Goal: Task Accomplishment & Management: Complete application form

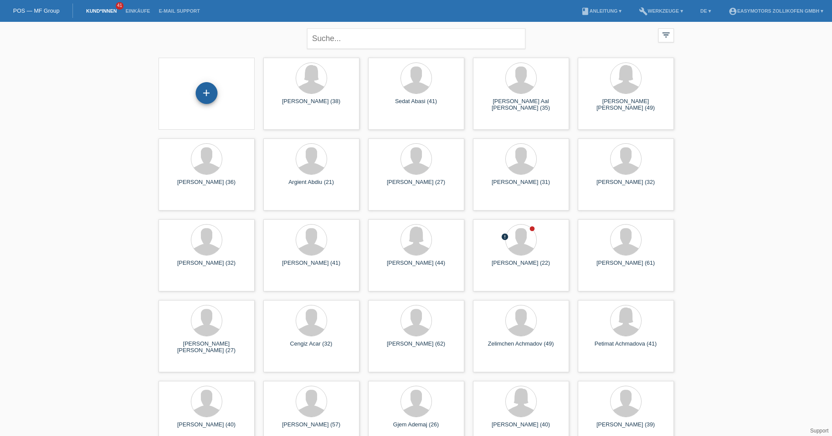
click at [204, 101] on div "+" at bounding box center [207, 93] width 22 height 22
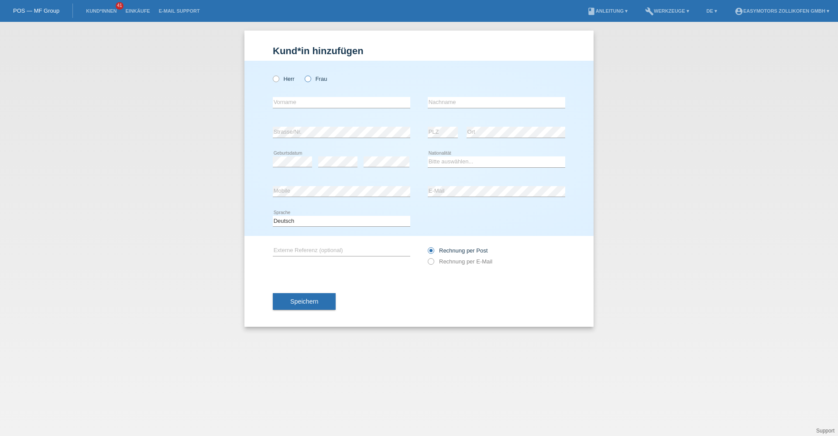
click at [321, 78] on div "Herr Frau" at bounding box center [342, 79] width 138 height 18
click at [320, 80] on label "Frau" at bounding box center [316, 79] width 22 height 7
click at [310, 80] on input "Frau" at bounding box center [308, 79] width 6 height 6
radio input "true"
click at [310, 99] on input "text" at bounding box center [342, 102] width 138 height 11
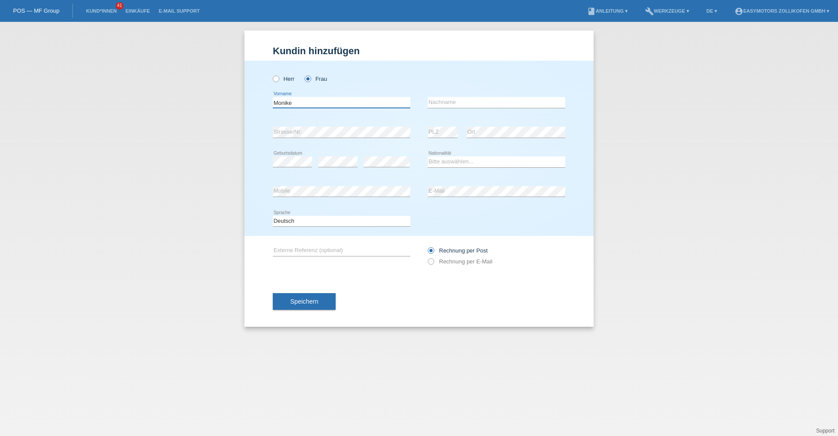
type input "Monike"
type input "Berisha"
click at [388, 156] on div "error" at bounding box center [387, 162] width 46 height 30
click at [464, 165] on select "Bitte auswählen... Schweiz Deutschland Liechtenstein Österreich ------------ Af…" at bounding box center [497, 161] width 138 height 10
select select "XK"
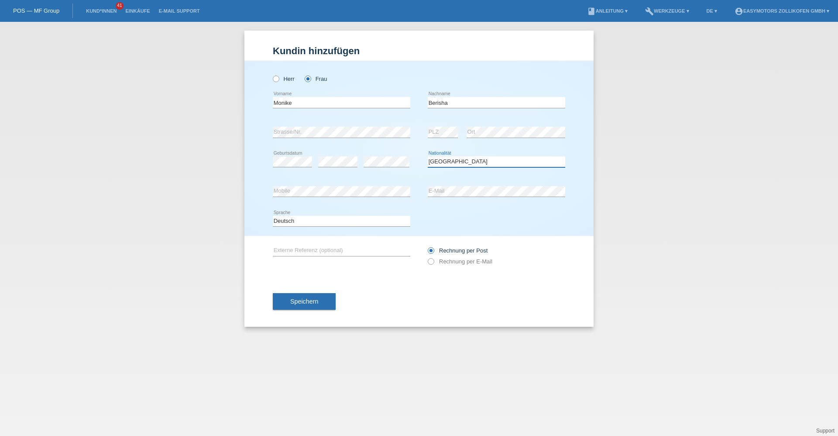
click at [428, 156] on select "Bitte auswählen... Schweiz Deutschland Liechtenstein Österreich ------------ Af…" at bounding box center [497, 161] width 138 height 10
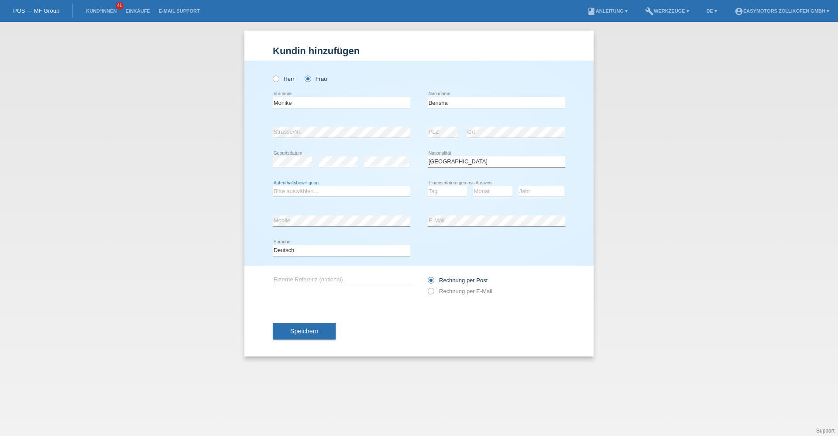
click at [311, 189] on select "Bitte auswählen... C B B - Flüchtlingsstatus Andere" at bounding box center [342, 191] width 138 height 10
select select "C"
click at [273, 186] on select "Bitte auswählen... C B B - Flüchtlingsstatus Andere" at bounding box center [342, 191] width 138 height 10
click at [427, 192] on div "Bitte auswählen... C B B - Flüchtlingsstatus Andere error Aufenthaltsbewilligun…" at bounding box center [419, 192] width 292 height 30
click at [432, 193] on select "Tag 01 02 03 04 05 06 07 08 09 10 11" at bounding box center [447, 191] width 39 height 10
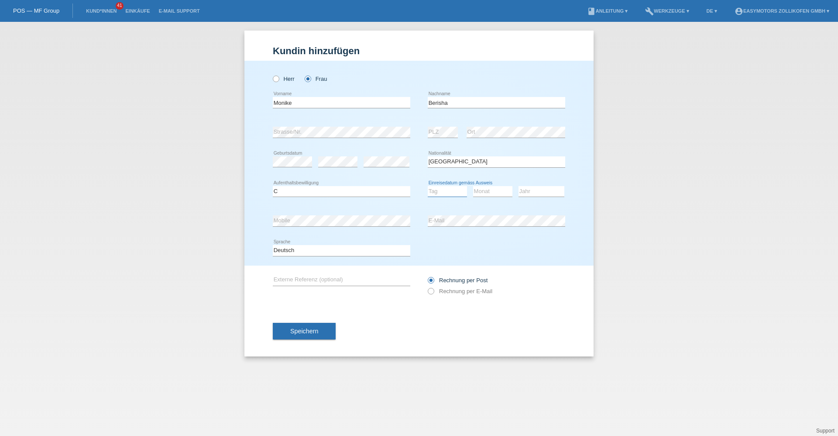
select select "23"
click at [428, 186] on select "Tag 01 02 03 04 05 06 07 08 09 10 11" at bounding box center [447, 191] width 39 height 10
click at [494, 189] on select "Monat 01 02 03 04 05 06 07 08 09 10 11" at bounding box center [492, 191] width 39 height 10
select select "07"
click at [473, 186] on select "Monat 01 02 03 04 05 06 07 08 09 10 11" at bounding box center [492, 191] width 39 height 10
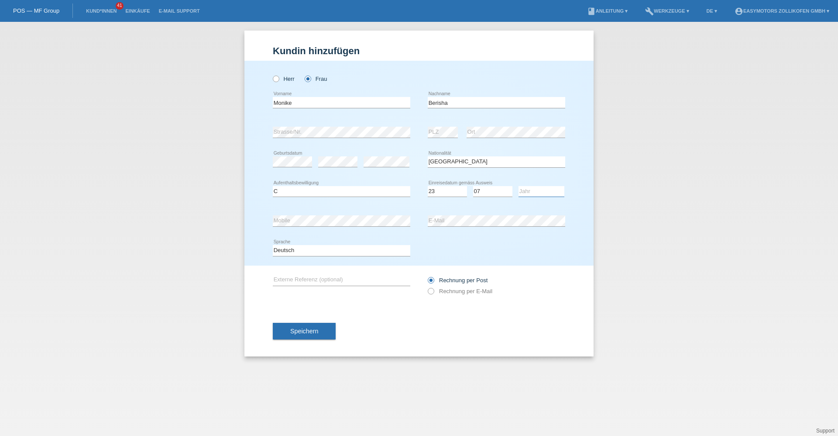
click at [543, 194] on select "Jahr 2025 2024 2023 2022 2021 2020 2019 2018 2017 2016 2015 2014 2013 2012 2011…" at bounding box center [542, 191] width 46 height 10
select select "1989"
click at [519, 186] on select "Jahr 2025 2024 2023 2022 2021 2020 2019 2018 2017 2016 2015 2014 2013 2012 2011…" at bounding box center [542, 191] width 46 height 10
click at [317, 326] on button "Speichern" at bounding box center [304, 331] width 63 height 17
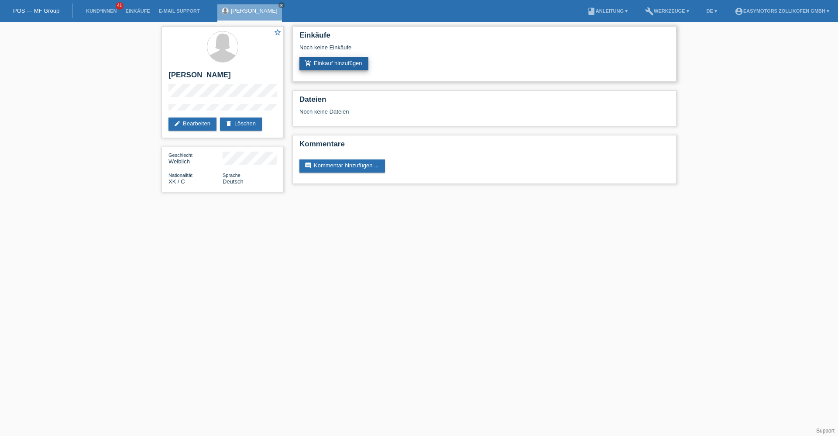
click at [340, 69] on link "add_shopping_cart Einkauf hinzufügen" at bounding box center [333, 63] width 69 height 13
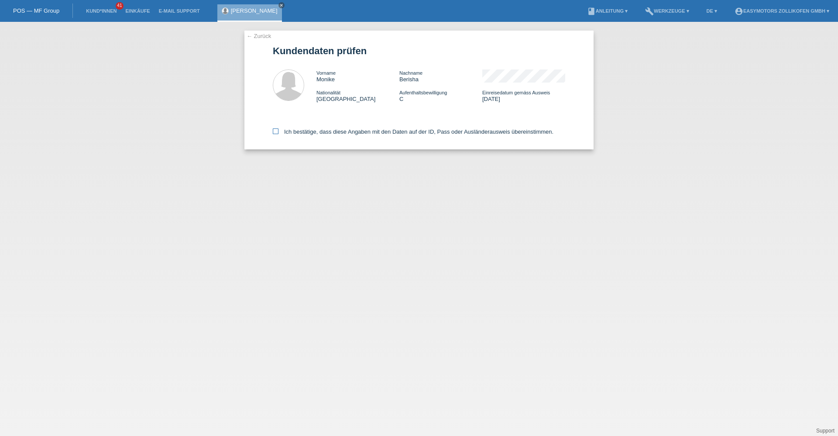
click at [318, 133] on label "Ich bestätige, dass diese Angaben mit den Daten auf der ID, Pass oder Ausländer…" at bounding box center [413, 131] width 281 height 7
click at [279, 133] on input "Ich bestätige, dass diese Angaben mit den Daten auf der ID, Pass oder Ausländer…" at bounding box center [276, 131] width 6 height 6
checkbox input "true"
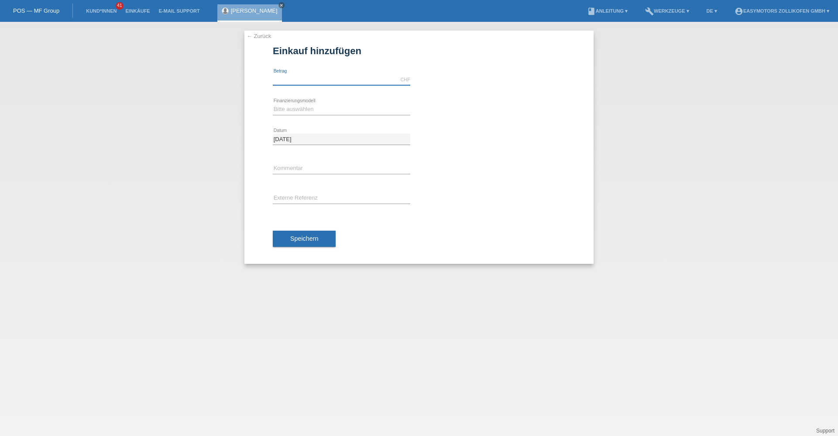
click at [320, 80] on input "text" at bounding box center [342, 79] width 138 height 11
type input "2590.00"
click at [315, 110] on select "Bitte auswählen Fixe Raten Kauf auf Rechnung mit Teilzahlungsoption" at bounding box center [342, 109] width 138 height 10
select select "67"
click at [273, 104] on select "Bitte auswählen Fixe Raten Kauf auf Rechnung mit Teilzahlungsoption" at bounding box center [342, 109] width 138 height 10
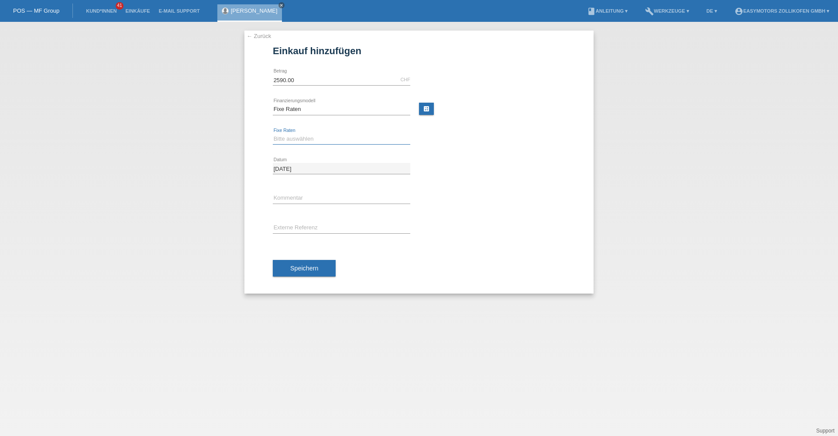
click at [308, 141] on select "Bitte auswählen 12 Raten 24 Raten 36 Raten 48 Raten" at bounding box center [342, 139] width 138 height 10
select select "136"
click at [273, 134] on select "Bitte auswählen 12 Raten 24 Raten 36 Raten 48 Raten" at bounding box center [342, 139] width 138 height 10
click at [294, 267] on span "Speichern" at bounding box center [304, 268] width 28 height 7
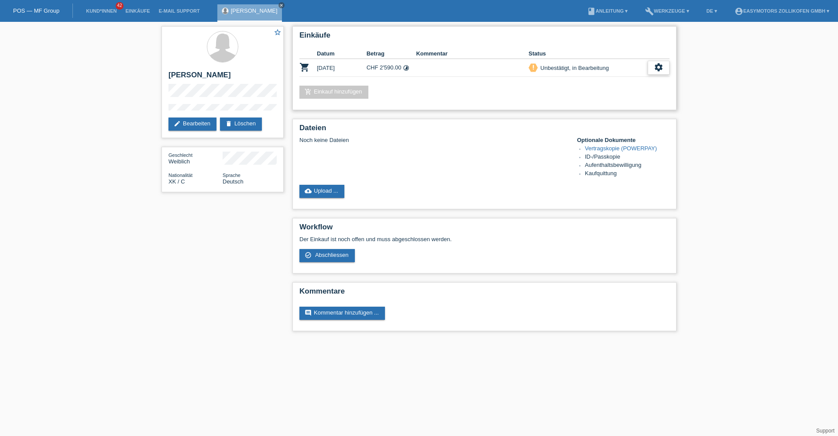
click at [654, 63] on div "settings" at bounding box center [659, 68] width 22 height 14
click at [653, 72] on div "settings" at bounding box center [659, 68] width 22 height 14
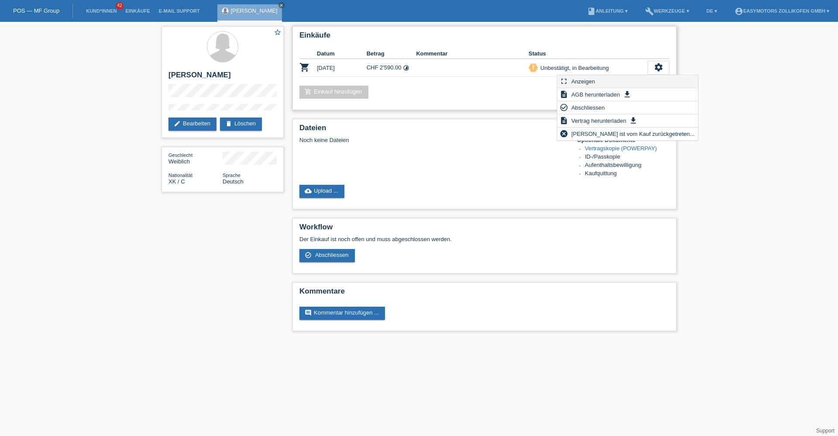
click at [599, 84] on div "fullscreen Anzeigen" at bounding box center [627, 81] width 141 height 13
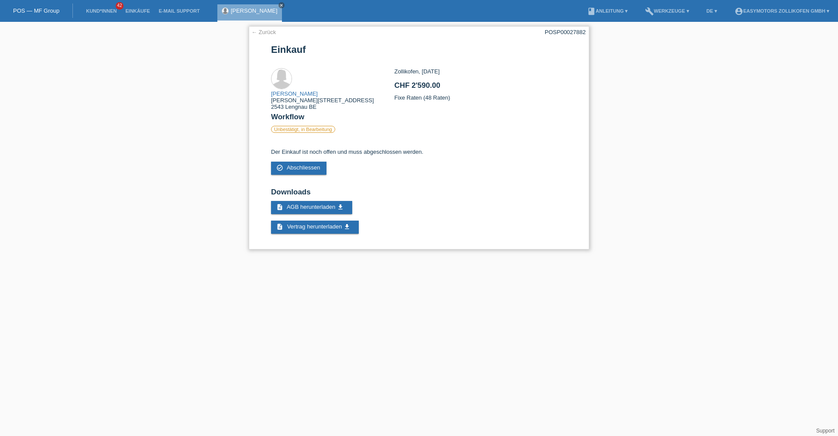
click at [269, 32] on link "← Zurück" at bounding box center [263, 32] width 24 height 7
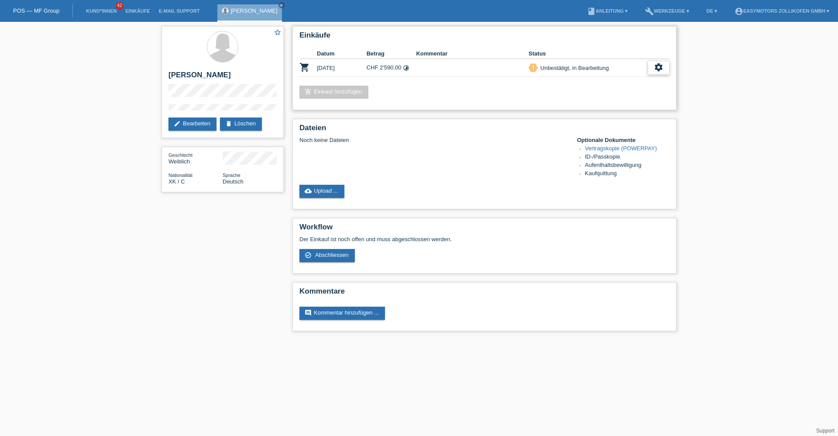
click at [662, 69] on icon "settings" at bounding box center [659, 67] width 10 height 10
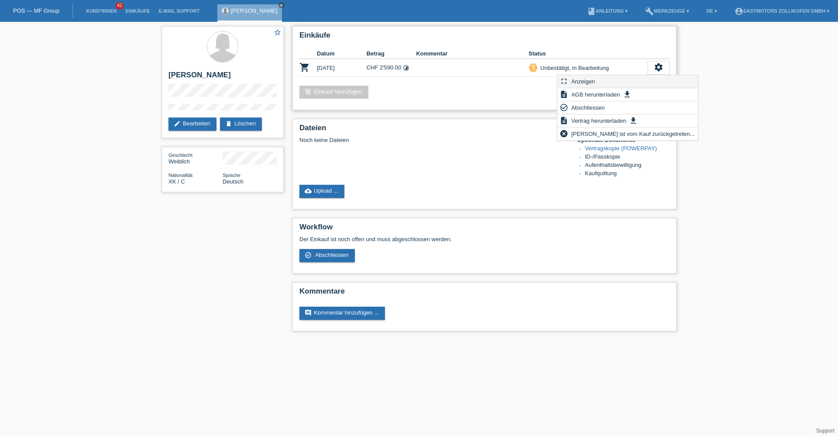
click at [598, 85] on div "fullscreen Anzeigen" at bounding box center [627, 81] width 141 height 13
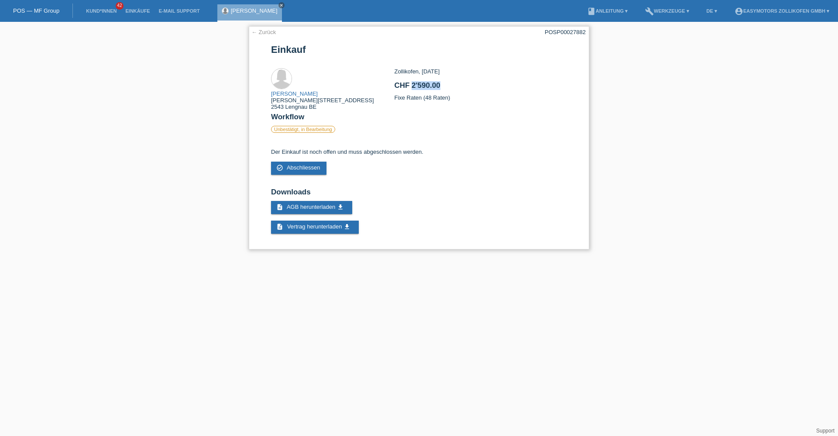
drag, startPoint x: 412, startPoint y: 82, endPoint x: 486, endPoint y: 87, distance: 74.0
click at [486, 87] on h2 "CHF 2'590.00" at bounding box center [480, 87] width 172 height 13
drag, startPoint x: 486, startPoint y: 87, endPoint x: 456, endPoint y: 138, distance: 59.1
click at [457, 139] on div at bounding box center [419, 142] width 296 height 7
drag, startPoint x: 402, startPoint y: 96, endPoint x: 454, endPoint y: 101, distance: 51.8
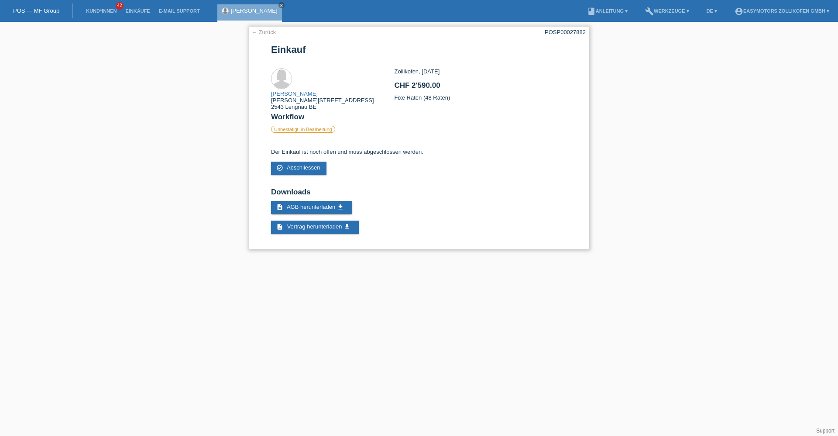
click at [454, 101] on div "Zollikofen, [DATE] CHF 2'590.00 Fixe Raten (48 Raten)" at bounding box center [480, 87] width 172 height 39
drag, startPoint x: 454, startPoint y: 101, endPoint x: 506, endPoint y: 109, distance: 53.0
click at [505, 113] on h2 "Workflow" at bounding box center [419, 119] width 296 height 13
click at [261, 29] on link "← Zurück" at bounding box center [263, 32] width 24 height 7
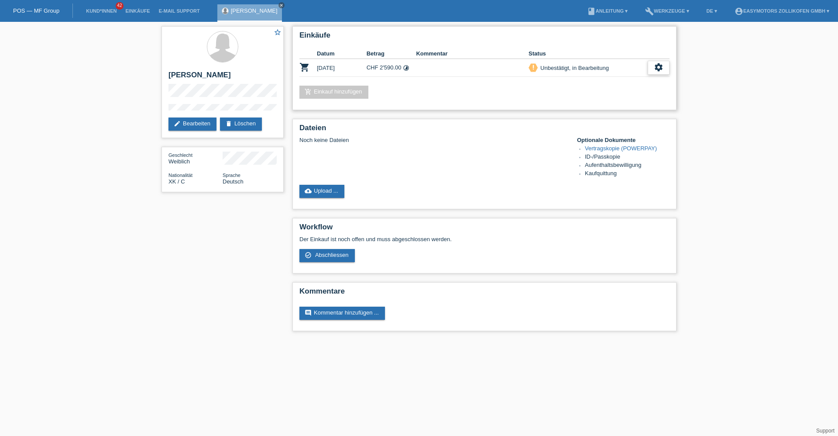
click at [668, 67] on div "settings" at bounding box center [659, 68] width 22 height 14
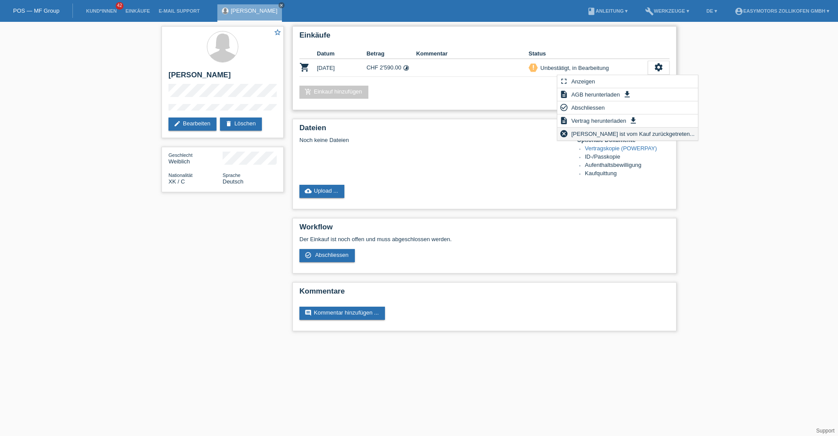
click at [583, 130] on span "[PERSON_NAME] ist vom Kauf zurückgetreten..." at bounding box center [633, 133] width 126 height 10
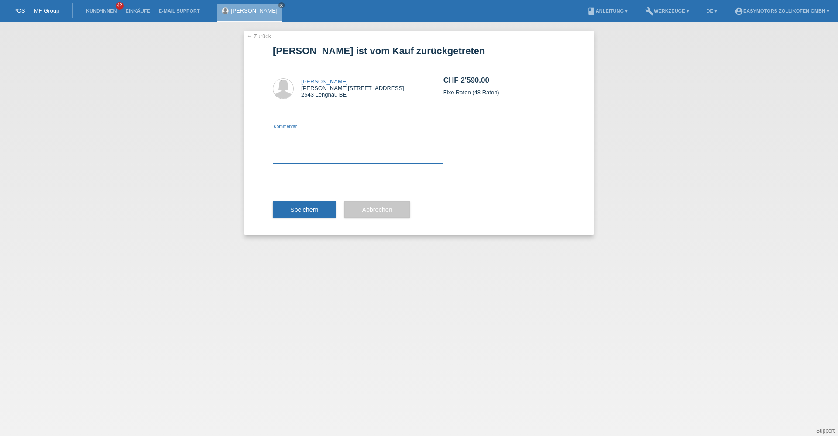
click at [303, 146] on textarea at bounding box center [358, 147] width 171 height 34
click at [365, 133] on textarea "Falscher Betrag und falsche Laufzeiit." at bounding box center [358, 147] width 171 height 34
type textarea "Falscher Betrag und falsche Laufzeit."
click at [316, 201] on button "Speichern" at bounding box center [304, 209] width 63 height 17
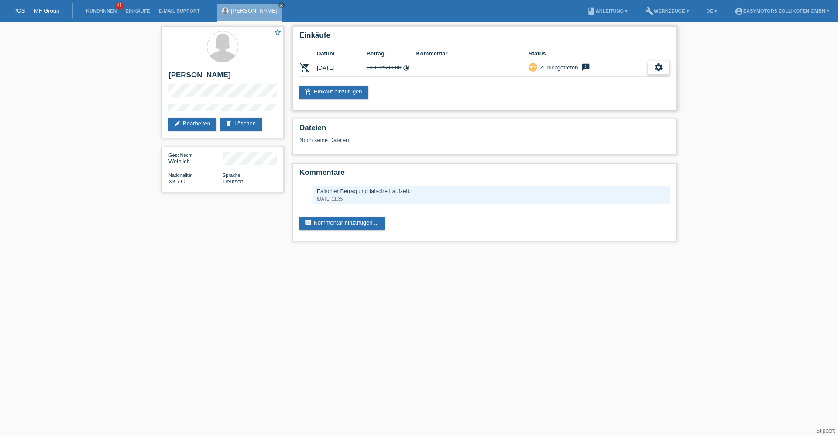
click at [662, 69] on icon "settings" at bounding box center [659, 67] width 10 height 10
click at [354, 94] on link "add_shopping_cart Einkauf hinzufügen" at bounding box center [333, 92] width 69 height 13
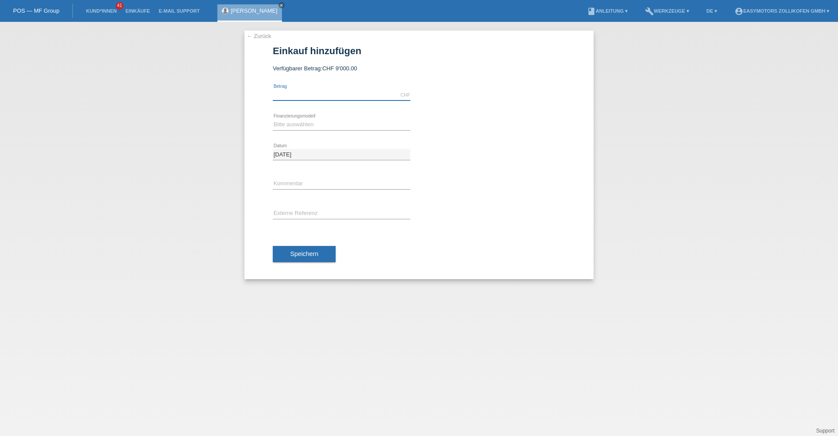
click at [327, 96] on input "text" at bounding box center [342, 94] width 138 height 11
type input "2490.00"
click at [324, 122] on select "Bitte auswählen Fixe Raten Kauf auf Rechnung mit Teilzahlungsoption" at bounding box center [342, 124] width 138 height 10
select select "67"
click at [273, 119] on select "Bitte auswählen Fixe Raten Kauf auf Rechnung mit Teilzahlungsoption" at bounding box center [342, 124] width 138 height 10
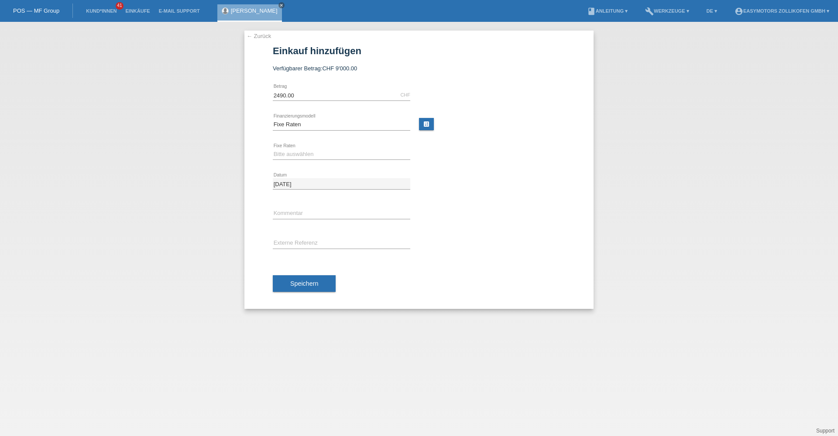
click at [306, 146] on div "Bitte auswählen 12 Raten 24 Raten 36 Raten 48 Raten error Fixe Raten" at bounding box center [342, 155] width 138 height 30
click at [306, 152] on select "Bitte auswählen 12 Raten 24 Raten 36 Raten 48 Raten" at bounding box center [342, 154] width 138 height 10
select select "134"
click at [273, 149] on select "Bitte auswählen 12 Raten 24 Raten 36 Raten 48 Raten" at bounding box center [342, 154] width 138 height 10
click at [303, 288] on button "Speichern" at bounding box center [304, 283] width 63 height 17
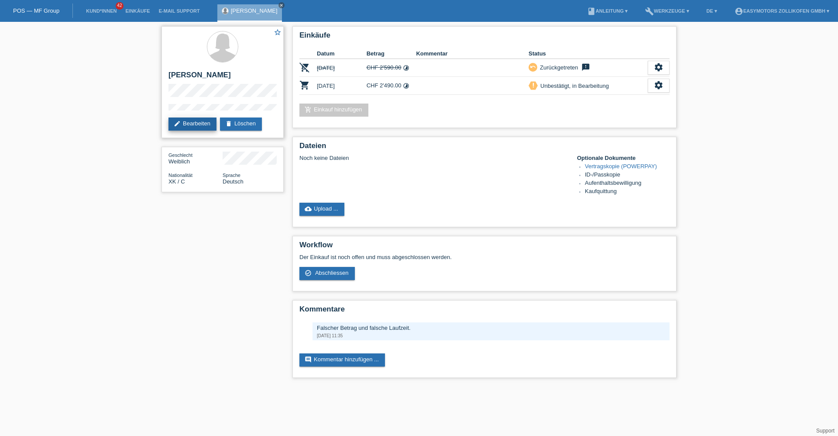
click at [195, 125] on link "edit Bearbeiten" at bounding box center [193, 123] width 48 height 13
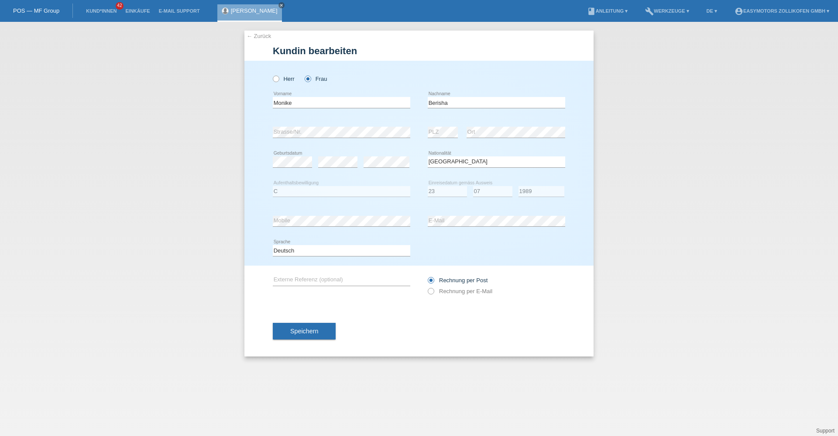
select select "XK"
select select "C"
select select "23"
select select "07"
select select "1989"
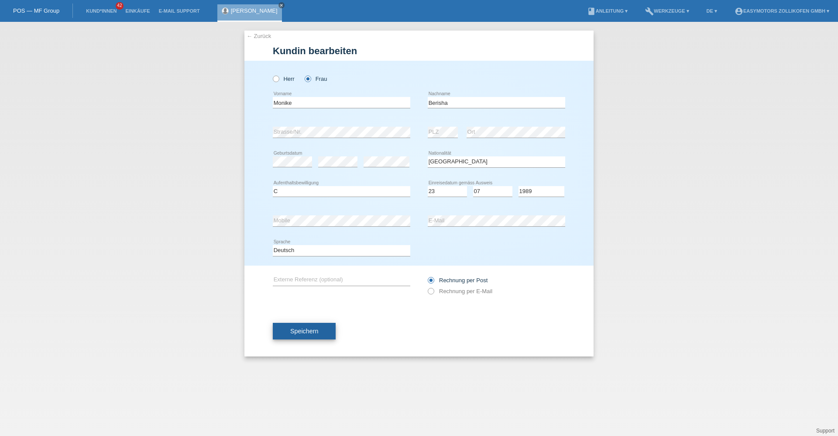
click at [308, 335] on button "Speichern" at bounding box center [304, 331] width 63 height 17
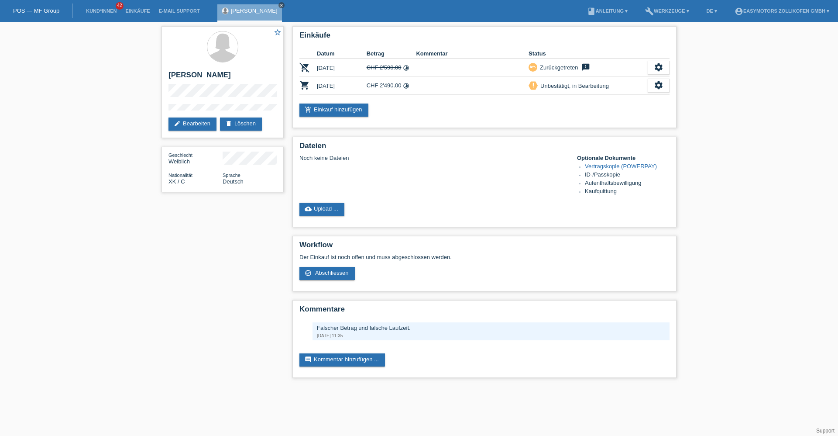
click at [279, 6] on icon "close" at bounding box center [281, 5] width 4 height 4
click at [145, 13] on link "Einkäufe" at bounding box center [137, 10] width 33 height 5
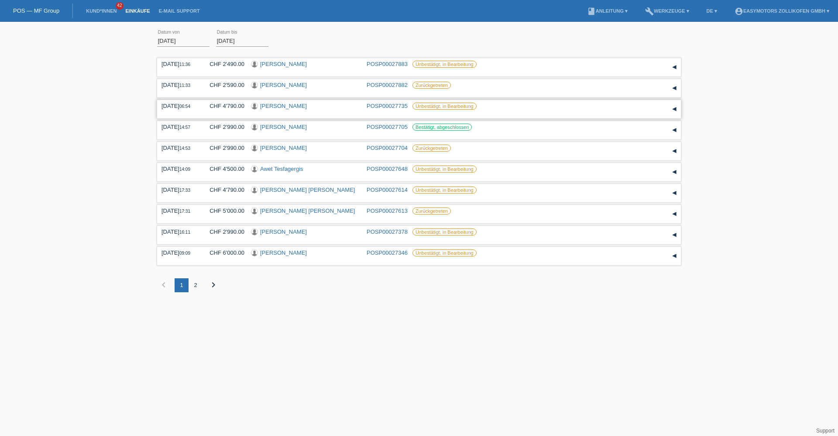
click at [285, 103] on link "[PERSON_NAME]" at bounding box center [283, 106] width 47 height 7
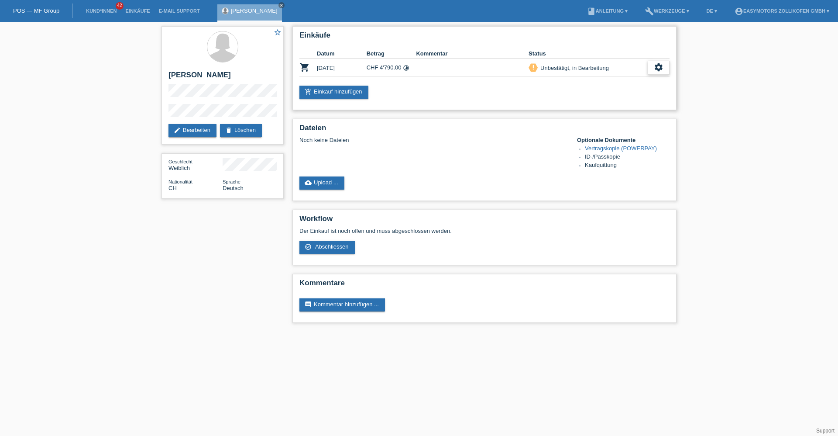
click at [661, 68] on icon "settings" at bounding box center [659, 67] width 10 height 10
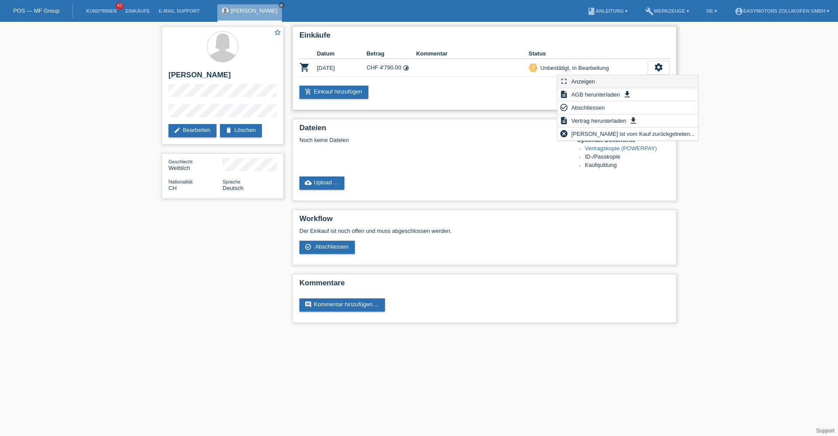
click at [591, 83] on span "Anzeigen" at bounding box center [583, 81] width 26 height 10
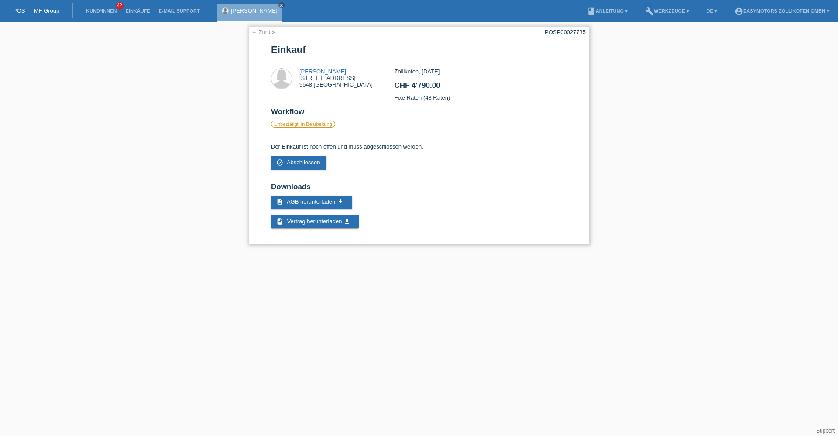
click at [264, 33] on link "← Zurück" at bounding box center [263, 32] width 24 height 7
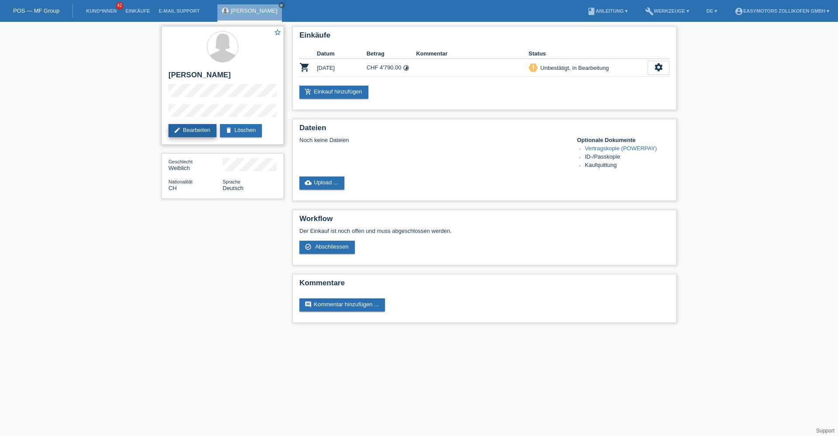
click at [196, 130] on link "edit Bearbeiten" at bounding box center [193, 130] width 48 height 13
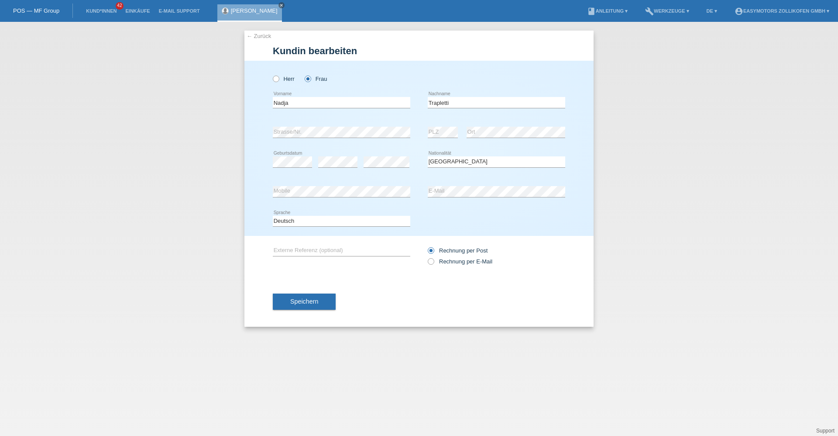
select select "CH"
click at [316, 303] on span "Speichern" at bounding box center [304, 301] width 28 height 7
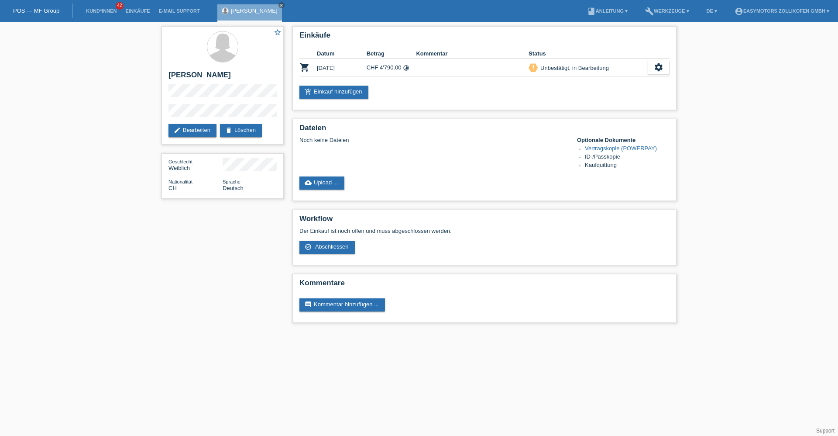
drag, startPoint x: 272, startPoint y: 5, endPoint x: 266, endPoint y: 5, distance: 5.2
click at [279, 5] on icon "close" at bounding box center [281, 5] width 4 height 4
click at [179, 12] on link "E-Mail Support" at bounding box center [180, 10] width 50 height 5
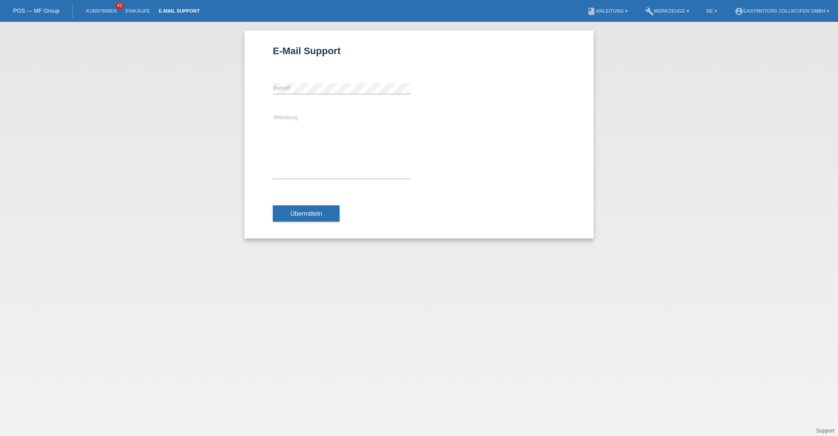
click at [38, 11] on link "POS — MF Group" at bounding box center [36, 10] width 46 height 7
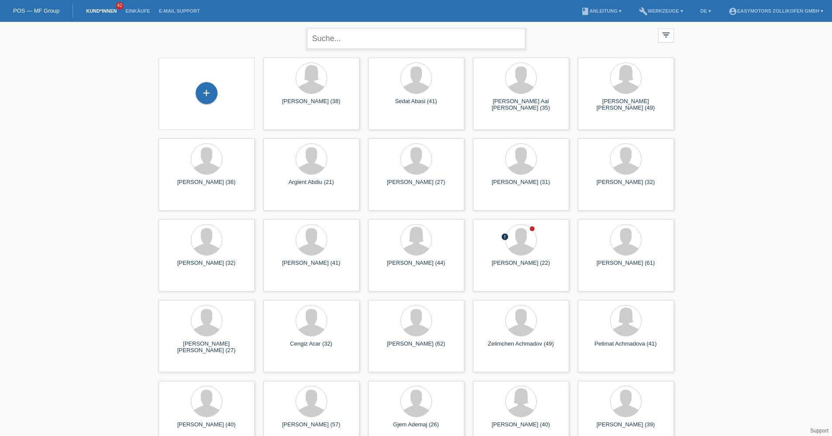
click at [356, 40] on input "text" at bounding box center [416, 38] width 218 height 21
type input "leone"
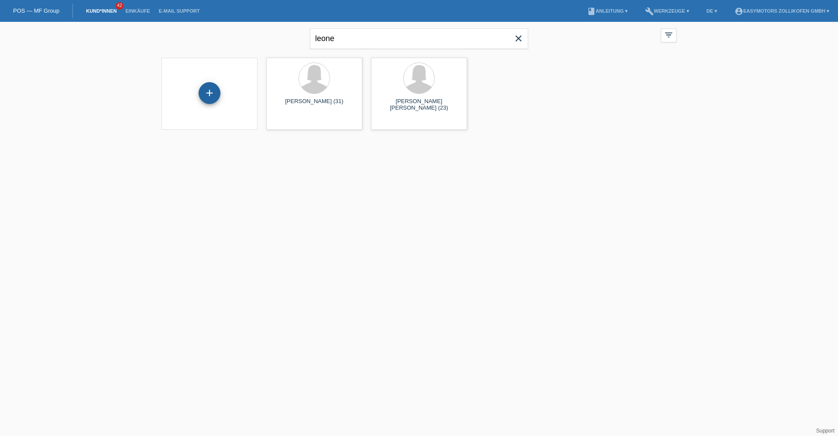
click at [209, 92] on div "+" at bounding box center [210, 93] width 22 height 22
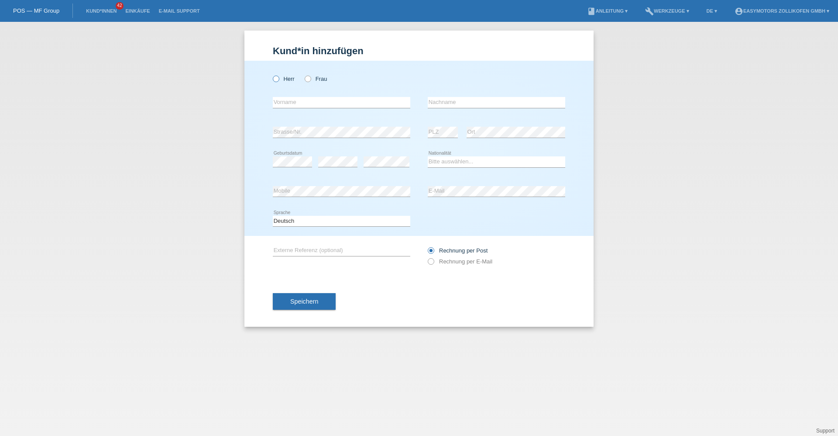
click at [291, 79] on label "Herr" at bounding box center [284, 79] width 22 height 7
click at [279, 79] on input "Herr" at bounding box center [276, 79] width 6 height 6
radio input "true"
click at [295, 101] on input "text" at bounding box center [342, 102] width 138 height 11
type input "Antonio"
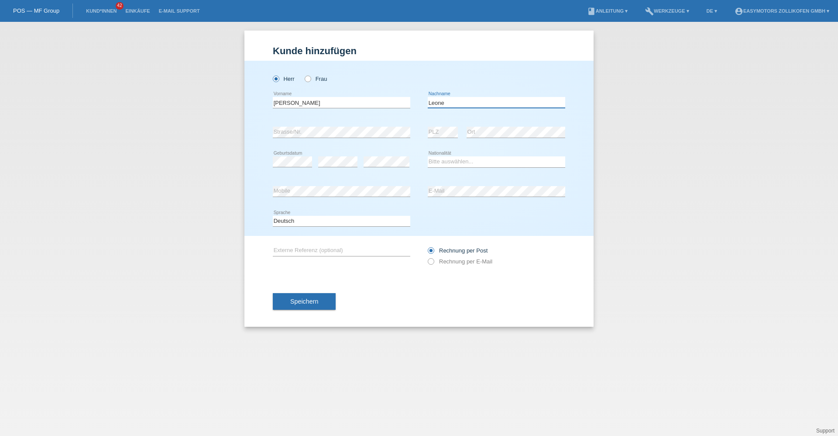
type input "Leone"
click at [741, 179] on div "Kund*in hinzufügen Kunde hinzufügen Kundin hinzufügen Herr Frau Antonio error V…" at bounding box center [419, 229] width 838 height 414
click at [454, 164] on select "Bitte auswählen... Schweiz Deutschland Liechtenstein Österreich ------------ Af…" at bounding box center [497, 161] width 138 height 10
select select "IT"
click at [428, 156] on select "Bitte auswählen... Schweiz Deutschland Liechtenstein Österreich ------------ Af…" at bounding box center [497, 161] width 138 height 10
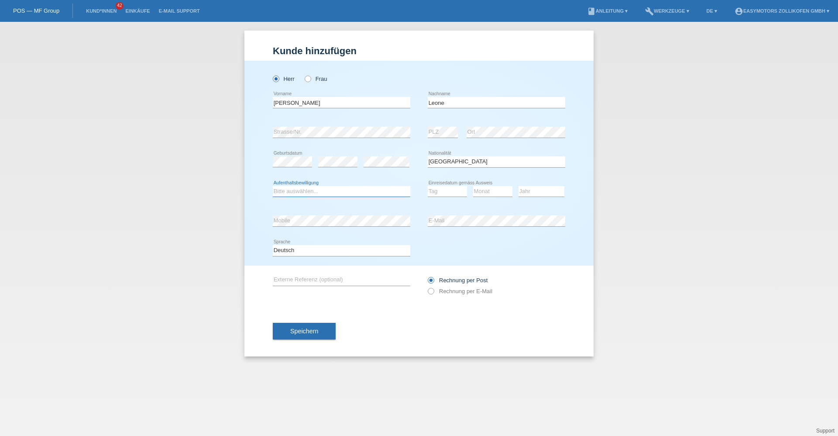
click at [332, 190] on select "Bitte auswählen... C B B - Flüchtlingsstatus Andere" at bounding box center [342, 191] width 138 height 10
select select "C"
click at [273, 186] on select "Bitte auswählen... C B B - Flüchtlingsstatus Andere" at bounding box center [342, 191] width 138 height 10
click at [443, 195] on select "Tag 01 02 03 04 05 06 07 08 09 10 11" at bounding box center [447, 191] width 39 height 10
select select "19"
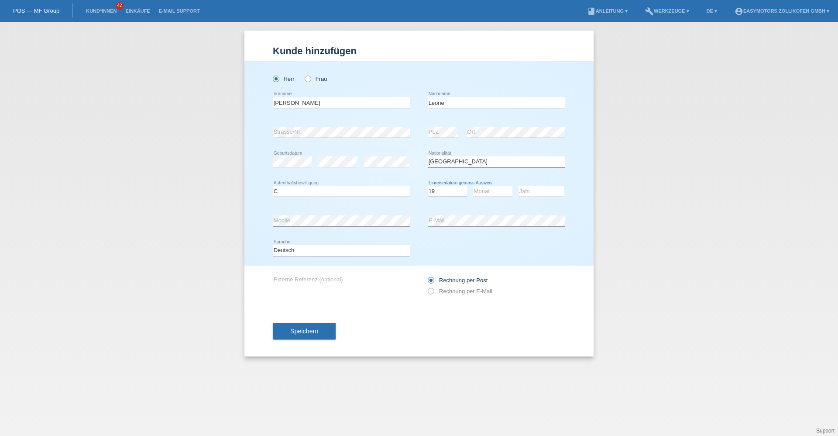
click at [428, 186] on select "Tag 01 02 03 04 05 06 07 08 09 10 11" at bounding box center [447, 191] width 39 height 10
click at [505, 192] on select "Monat 01 02 03 04 05 06 07 08 09 10 11" at bounding box center [492, 191] width 39 height 10
select select "04"
click at [473, 186] on select "Monat 01 02 03 04 05 06 07 08 09 10 11" at bounding box center [492, 191] width 39 height 10
click at [550, 192] on select "Jahr 2025 2024 2023 2022 2021 2020 2019 2018 2017 2016 2015 2014 2013 2012 2011…" at bounding box center [542, 191] width 46 height 10
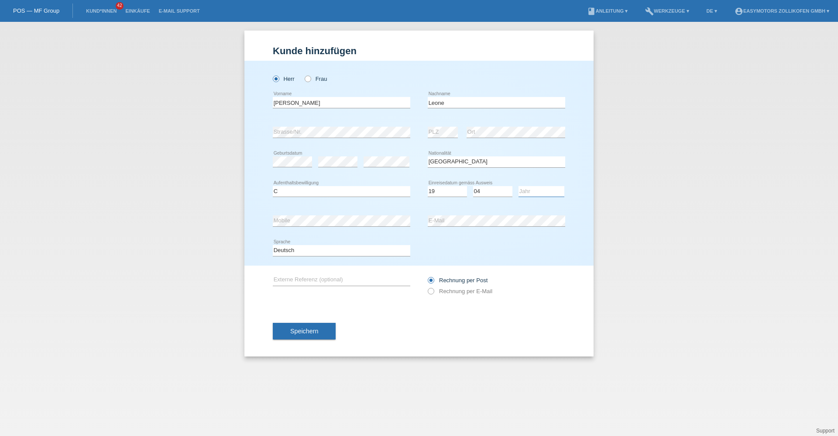
click at [545, 195] on select "Jahr 2025 2024 2023 2022 2021 2020 2019 2018 2017 2016 2015 2014 2013 2012 2011…" at bounding box center [542, 191] width 46 height 10
click at [544, 193] on select "Jahr 2025 2024 2023 2022 2021 2020 2019 2018 2017 2016 2015 2014 2013 2012 2011…" at bounding box center [542, 191] width 46 height 10
select select "2018"
click at [519, 186] on select "Jahr 2025 2024 2023 2022 2021 2020 2019 2018 2017 2016 2015 2014 2013 2012 2011…" at bounding box center [542, 191] width 46 height 10
click at [319, 333] on button "Speichern" at bounding box center [304, 331] width 63 height 17
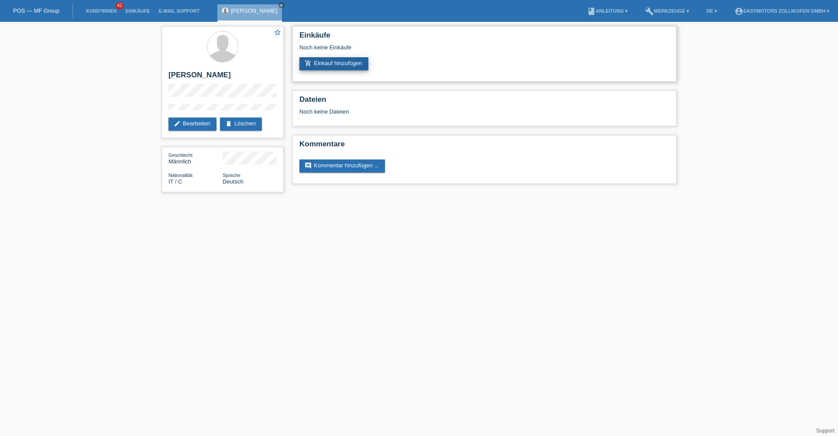
click at [341, 63] on link "add_shopping_cart Einkauf hinzufügen" at bounding box center [333, 63] width 69 height 13
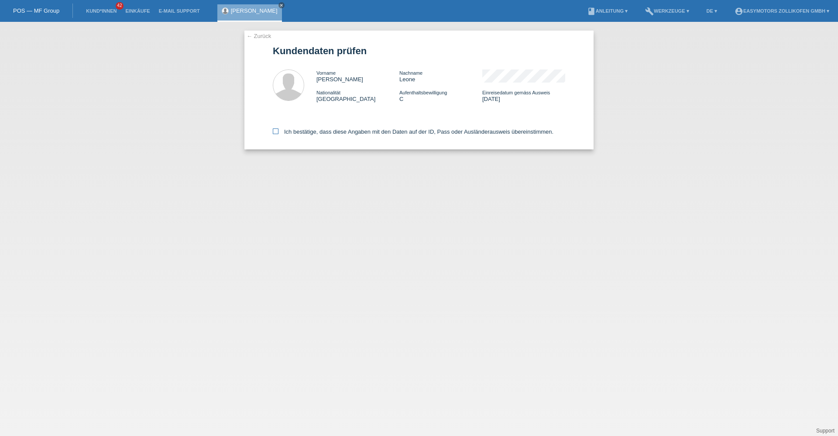
click at [293, 134] on label "Ich bestätige, dass diese Angaben mit den Daten auf der ID, Pass oder Ausländer…" at bounding box center [413, 131] width 281 height 7
click at [279, 134] on input "Ich bestätige, dass diese Angaben mit den Daten auf der ID, Pass oder Ausländer…" at bounding box center [276, 131] width 6 height 6
checkbox input "true"
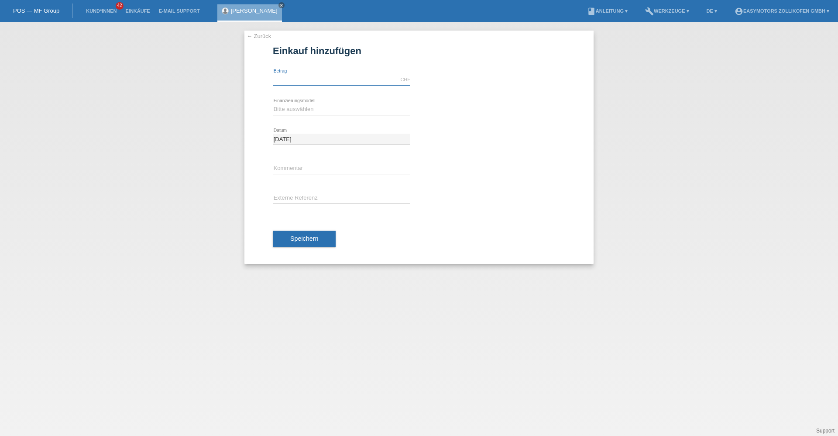
click at [315, 81] on input "text" at bounding box center [342, 79] width 138 height 11
type input "4790.00"
click at [306, 113] on select "Bitte auswählen Fixe Raten Kauf auf Rechnung mit Teilzahlungsoption" at bounding box center [342, 109] width 138 height 10
select select "67"
click at [273, 104] on select "Bitte auswählen Fixe Raten Kauf auf Rechnung mit Teilzahlungsoption" at bounding box center [342, 109] width 138 height 10
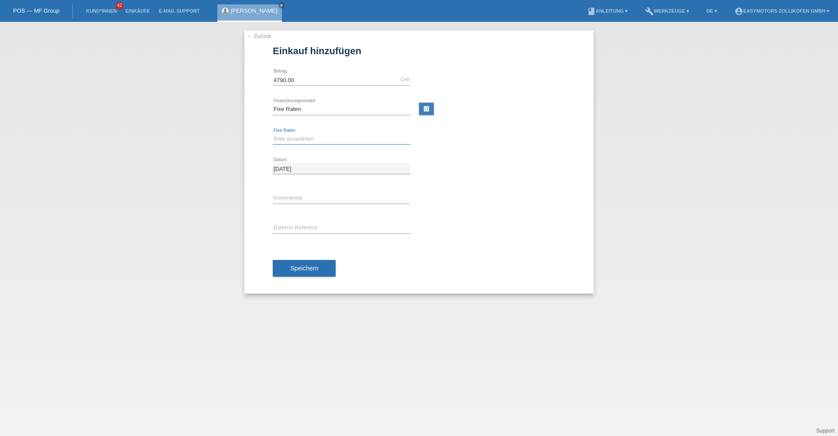
click at [306, 137] on select "Bitte auswählen 12 Raten 24 Raten 36 Raten 48 Raten" at bounding box center [342, 139] width 138 height 10
click at [300, 200] on input "text" at bounding box center [342, 198] width 138 height 11
click at [302, 136] on select "Bitte auswählen 12 Raten 24 Raten 36 Raten 48 Raten" at bounding box center [342, 139] width 138 height 10
select select "136"
click at [273, 134] on select "Bitte auswählen 12 Raten 24 Raten 36 Raten 48 Raten" at bounding box center [342, 139] width 138 height 10
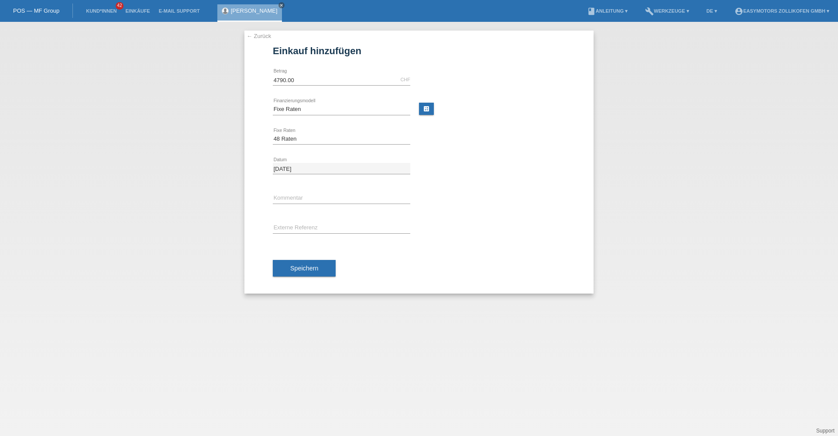
click at [305, 261] on button "Speichern" at bounding box center [304, 268] width 63 height 17
